Goal: Transaction & Acquisition: Purchase product/service

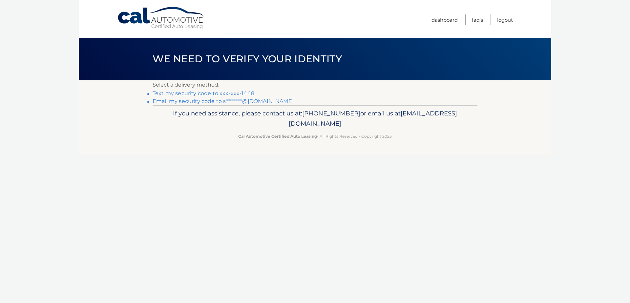
click at [192, 92] on link "Text my security code to xxx-xxx-1448" at bounding box center [203, 93] width 102 height 6
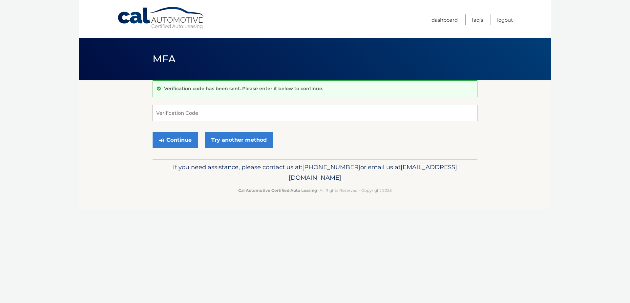
click at [195, 110] on input "Verification Code" at bounding box center [314, 113] width 325 height 16
type input "737493"
click at [174, 135] on button "Continue" at bounding box center [175, 140] width 46 height 16
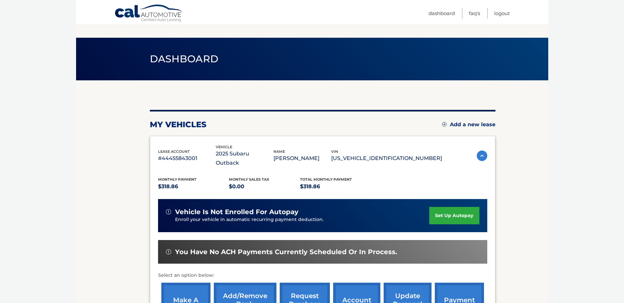
scroll to position [44, 0]
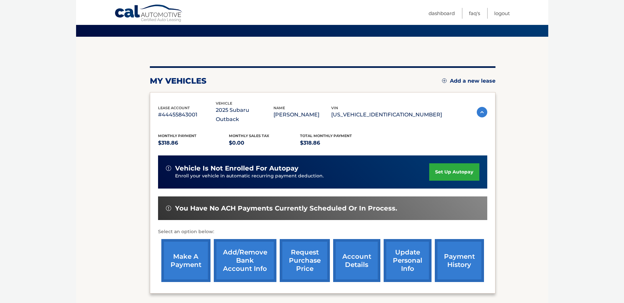
click at [189, 243] on link "make a payment" at bounding box center [185, 260] width 49 height 43
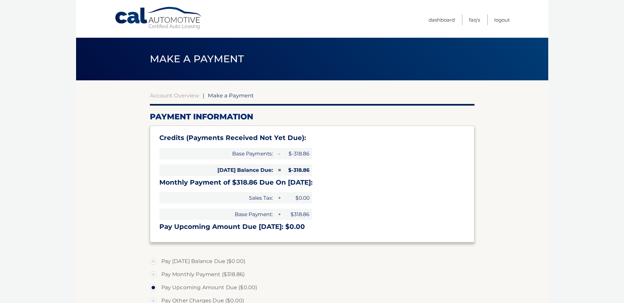
select select "MzAyOWY0ZTQtYzJlZi00MGRhLWI1NTItYzgwOTM2Zjc0NTZl"
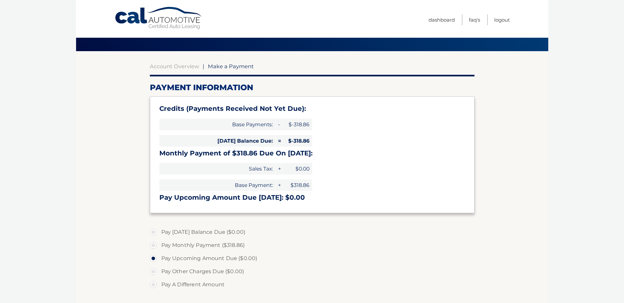
scroll to position [44, 0]
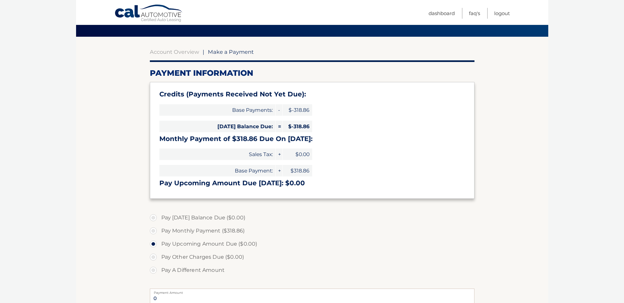
click at [154, 232] on label "Pay Monthly Payment ($318.86)" at bounding box center [312, 230] width 325 height 13
click at [154, 232] on input "Pay Monthly Payment ($318.86)" at bounding box center [155, 229] width 7 height 10
radio input "true"
type input "318.86"
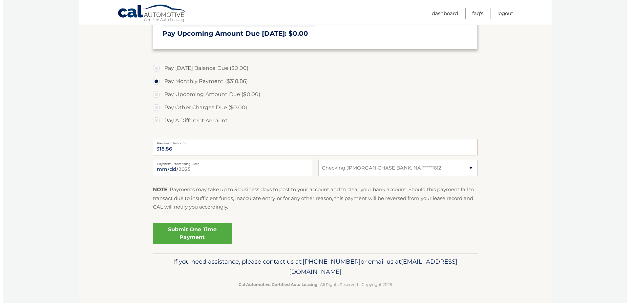
scroll to position [193, 0]
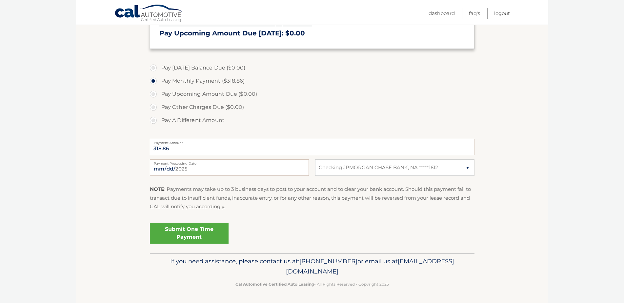
click at [184, 230] on link "Submit One Time Payment" at bounding box center [189, 233] width 79 height 21
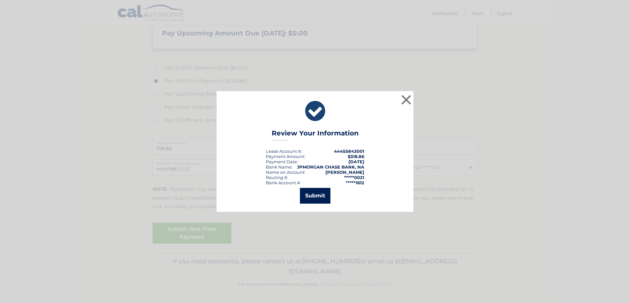
click at [311, 195] on button "Submit" at bounding box center [315, 196] width 30 height 16
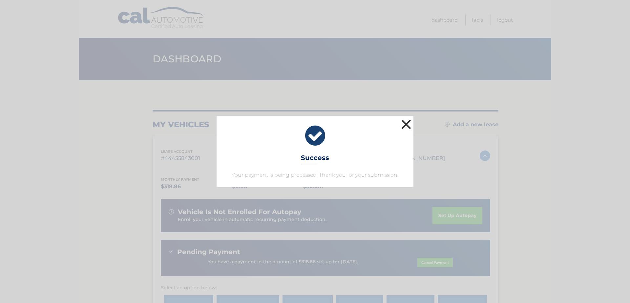
click at [405, 125] on button "×" at bounding box center [405, 124] width 13 height 13
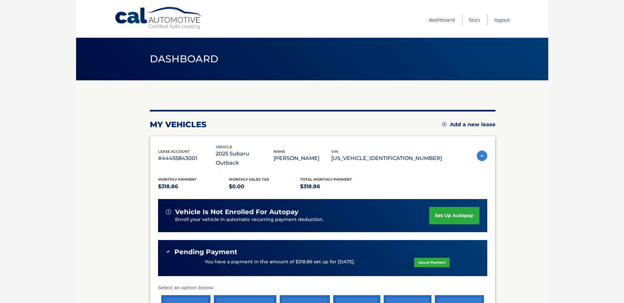
click at [501, 19] on link "Logout" at bounding box center [502, 19] width 16 height 11
